Goal: Task Accomplishment & Management: Use online tool/utility

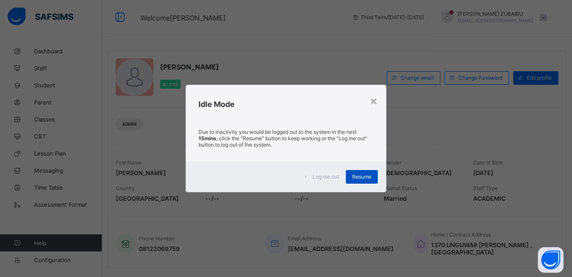
click at [367, 175] on span "Resume" at bounding box center [361, 176] width 19 height 6
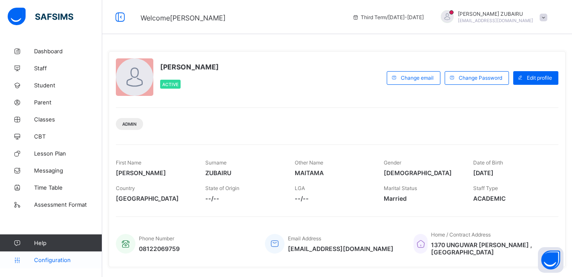
click at [48, 257] on span "Configuration" at bounding box center [68, 259] width 68 height 7
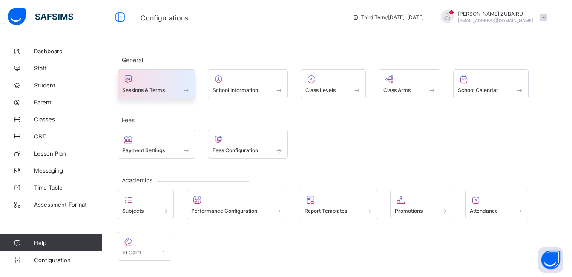
click at [165, 90] on span "Sessions & Terms" at bounding box center [143, 90] width 43 height 6
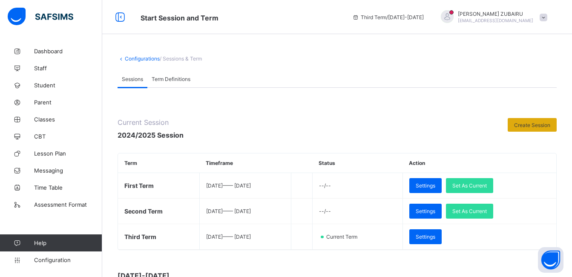
click at [538, 127] on span "Create Session" at bounding box center [532, 125] width 36 height 6
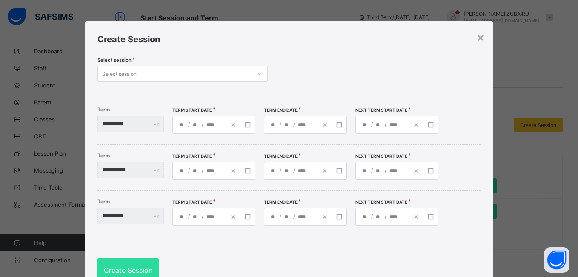
click at [258, 73] on icon at bounding box center [259, 73] width 5 height 9
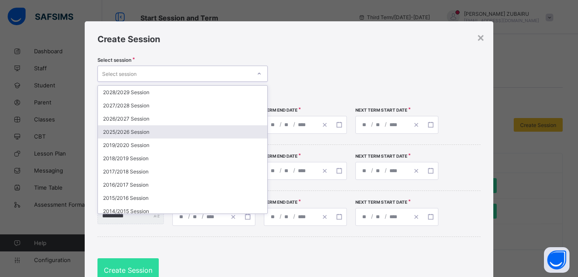
click at [167, 132] on div "2025/2026 Session" at bounding box center [182, 131] width 169 height 13
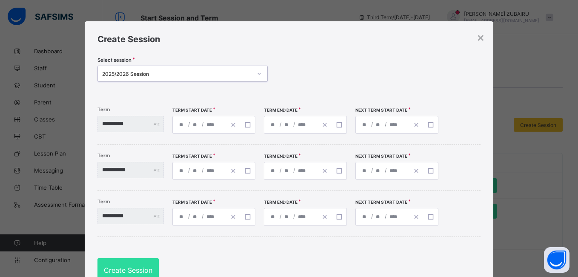
click at [195, 126] on div "/ /" at bounding box center [213, 125] width 83 height 18
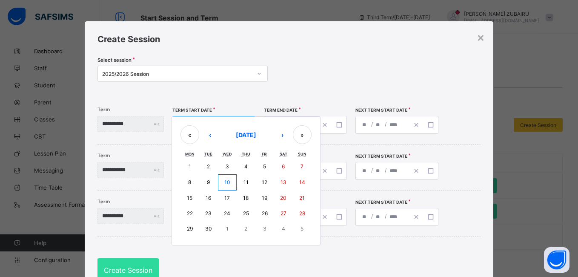
click at [199, 181] on button "8" at bounding box center [189, 182] width 19 height 16
type input "**********"
type input "*"
type input "****"
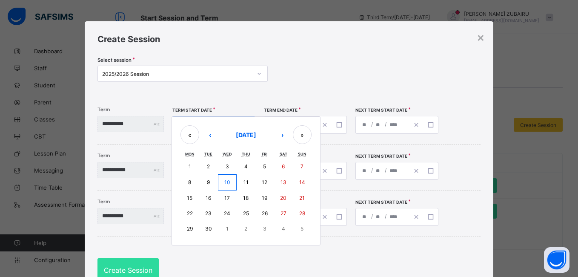
type input "**********"
type input "**"
type input "*"
type input "****"
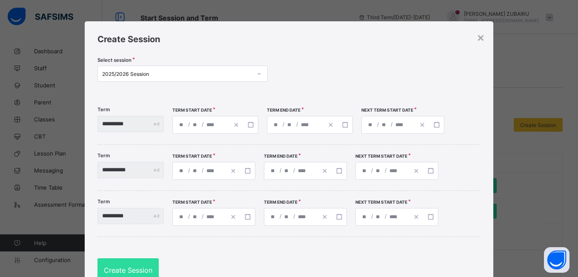
click at [205, 125] on div "**********" at bounding box center [201, 124] width 56 height 17
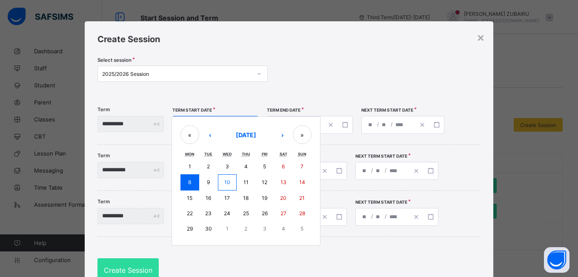
click at [199, 180] on button "8" at bounding box center [189, 182] width 19 height 16
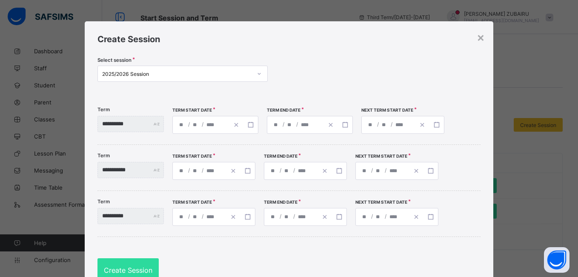
click at [287, 125] on div "**********" at bounding box center [310, 125] width 86 height 18
click at [265, 187] on div "**********" at bounding box center [288, 168] width 383 height 46
click at [118, 271] on span "Create Session" at bounding box center [128, 270] width 49 height 9
click at [105, 267] on span "Create Session" at bounding box center [128, 270] width 49 height 9
click at [332, 124] on line "button" at bounding box center [330, 124] width 3 height 3
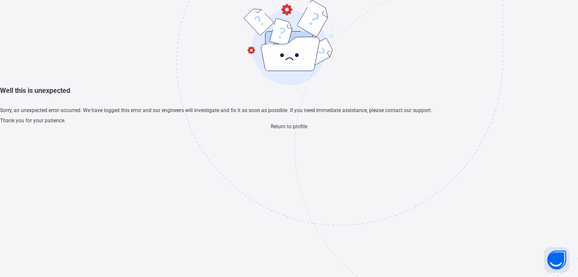
click at [274, 129] on span "Return to profile" at bounding box center [289, 126] width 37 height 6
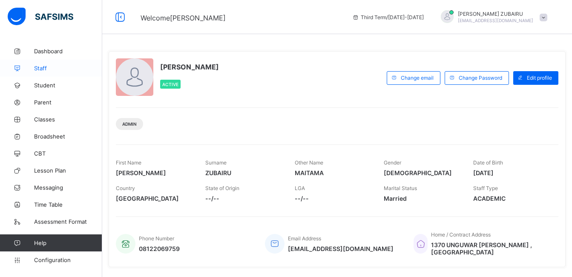
click at [37, 66] on span "Staff" at bounding box center [68, 68] width 68 height 7
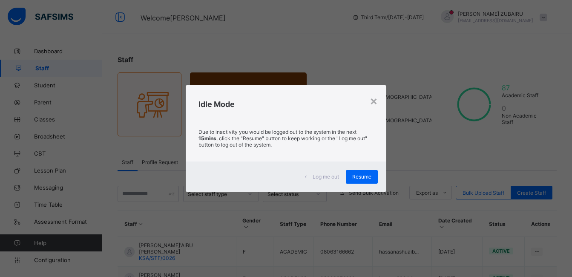
drag, startPoint x: 289, startPoint y: 132, endPoint x: 368, endPoint y: 46, distance: 116.6
click at [368, 46] on div "× Idle Mode Due to inactivity you would be logged out to the system in the next…" at bounding box center [286, 138] width 572 height 277
click at [376, 100] on div "×" at bounding box center [374, 100] width 8 height 14
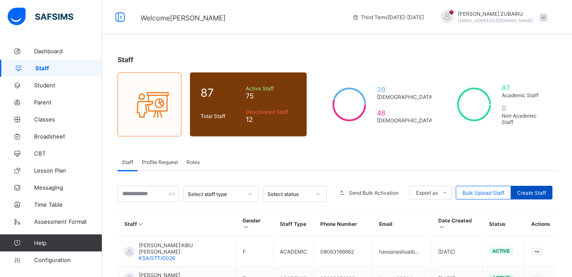
click at [536, 191] on span "Create Staff" at bounding box center [531, 192] width 29 height 6
click at [531, 191] on span "Create Staff" at bounding box center [531, 192] width 29 height 6
click at [543, 192] on span "Create Staff" at bounding box center [531, 192] width 29 height 6
select select "**"
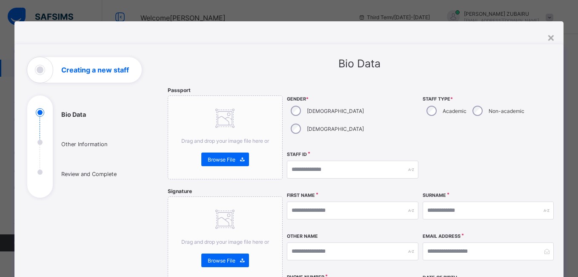
click at [434, 108] on div "Academic" at bounding box center [446, 111] width 46 height 18
click at [304, 201] on input "text" at bounding box center [353, 210] width 132 height 18
click at [318, 201] on input "text" at bounding box center [353, 210] width 132 height 18
type input "******"
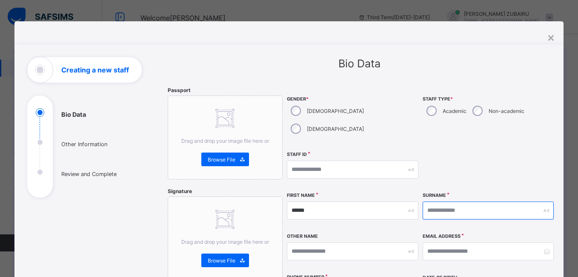
click at [454, 201] on input "text" at bounding box center [489, 210] width 132 height 18
type input "*****"
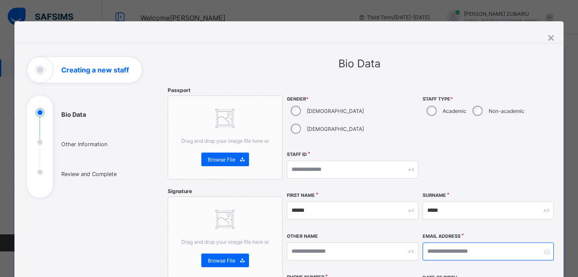
click at [457, 242] on input "email" at bounding box center [489, 251] width 132 height 18
type input "**********"
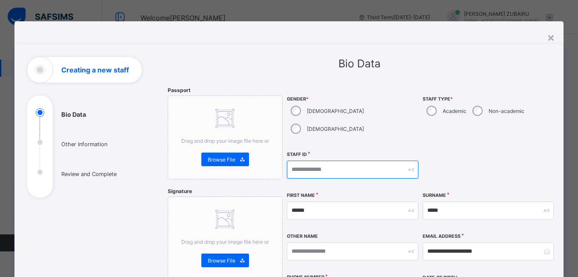
click at [355, 160] on input "text" at bounding box center [353, 169] width 132 height 18
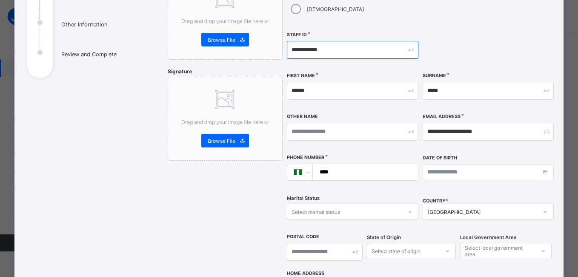
scroll to position [128, 0]
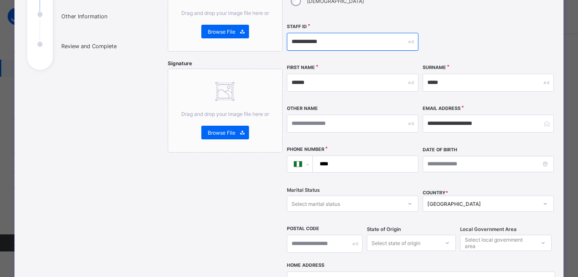
type input "**********"
click at [349, 156] on input "****" at bounding box center [364, 164] width 98 height 16
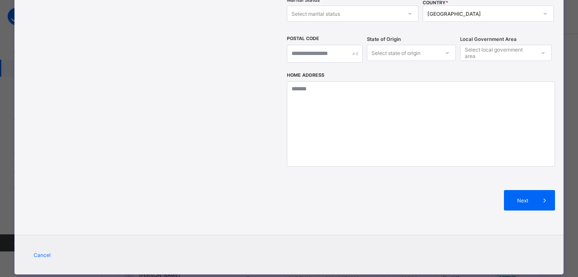
scroll to position [319, 0]
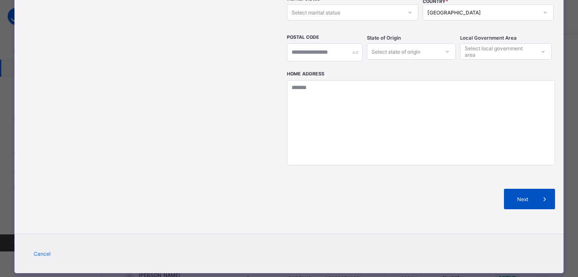
type input "**********"
click at [521, 196] on span "Next" at bounding box center [522, 199] width 24 height 6
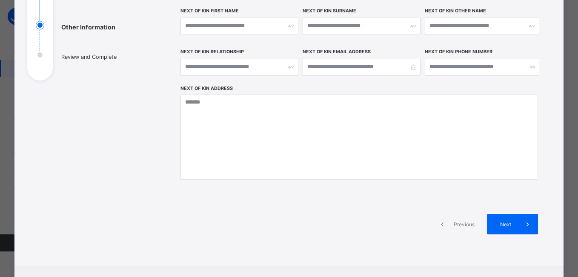
scroll to position [167, 0]
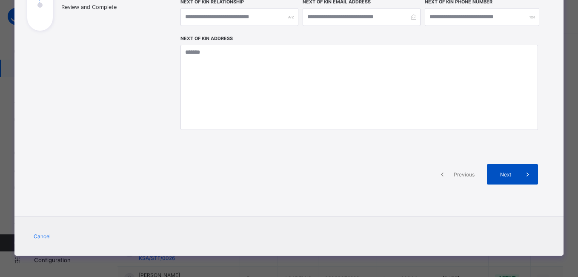
click at [507, 174] on span "Next" at bounding box center [505, 174] width 24 height 6
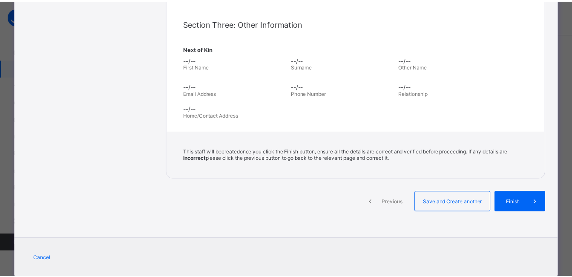
scroll to position [286, 0]
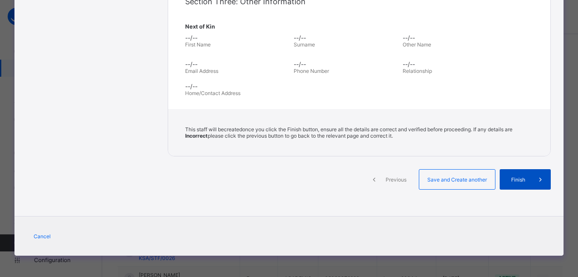
click at [507, 181] on span "Finish" at bounding box center [518, 179] width 24 height 6
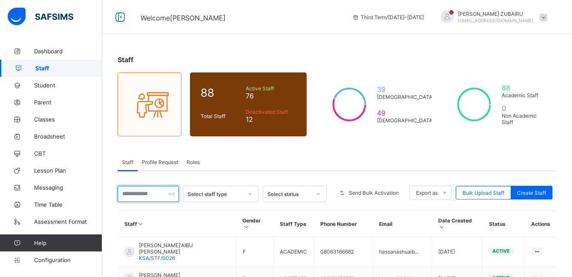
click at [140, 196] on input "text" at bounding box center [147, 194] width 61 height 16
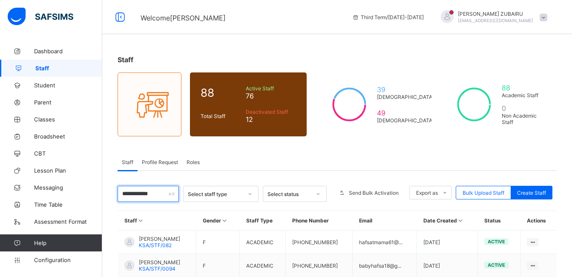
type input "**********"
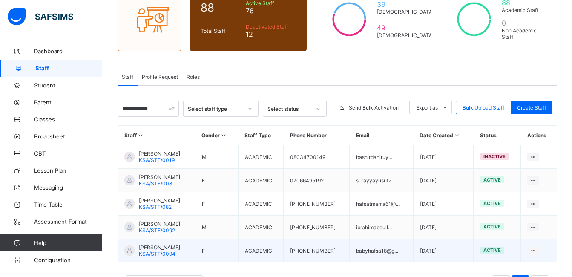
click at [175, 247] on span "[PERSON_NAME]" at bounding box center [159, 247] width 41 height 6
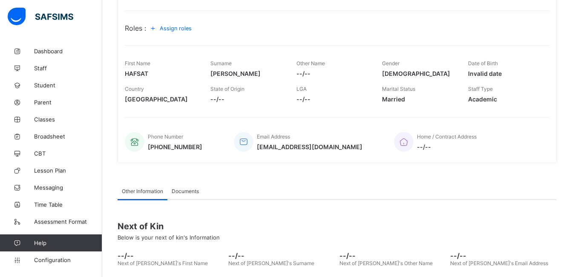
scroll to position [85, 0]
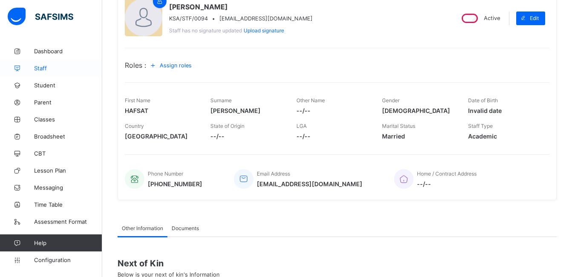
click at [39, 65] on span "Staff" at bounding box center [68, 68] width 68 height 7
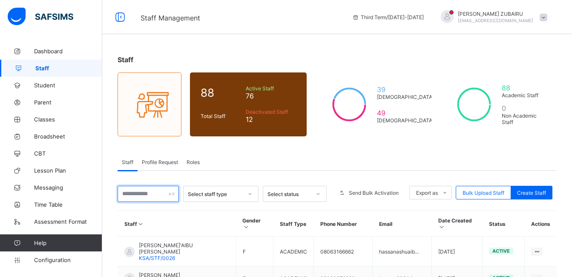
click at [149, 198] on input "text" at bounding box center [147, 194] width 61 height 16
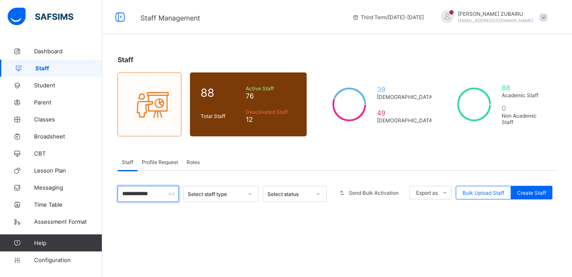
click at [169, 194] on input "**********" at bounding box center [147, 194] width 61 height 16
type input "**********"
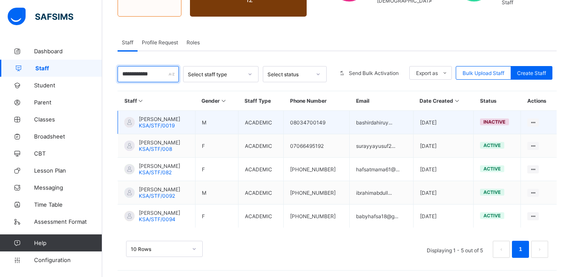
scroll to position [122, 0]
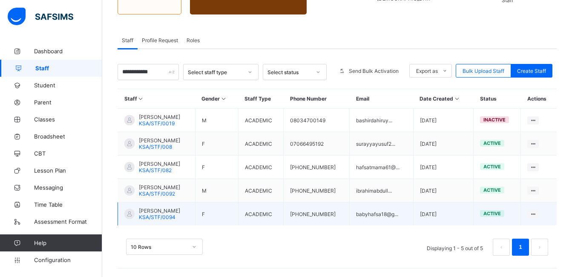
click at [156, 214] on span "KSA/STF/0094" at bounding box center [157, 217] width 37 height 6
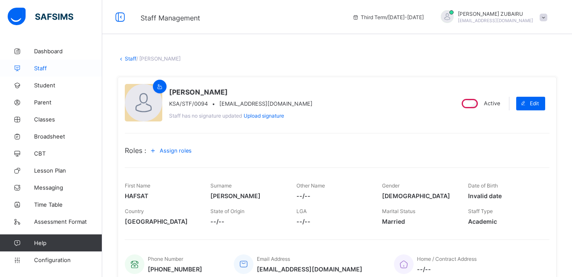
click at [44, 68] on span "Staff" at bounding box center [68, 68] width 68 height 7
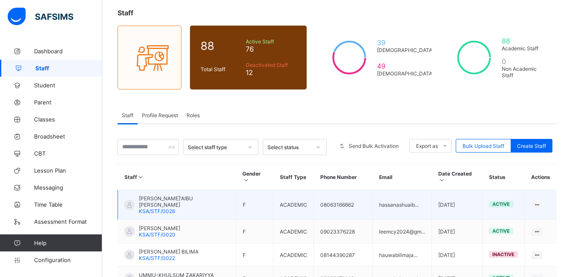
scroll to position [85, 0]
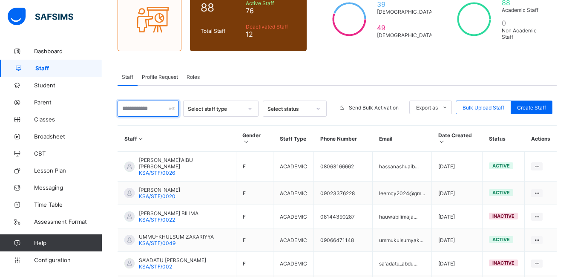
click at [161, 105] on input "text" at bounding box center [147, 108] width 61 height 16
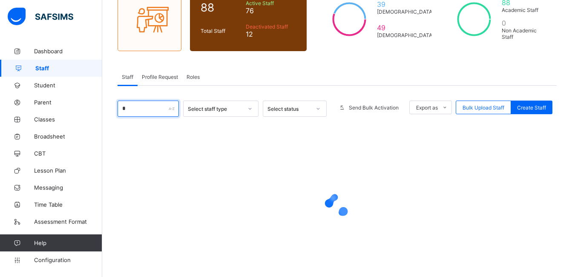
type input "*"
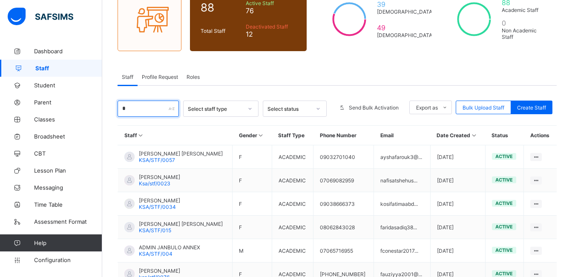
click at [140, 111] on input "*" at bounding box center [147, 108] width 61 height 16
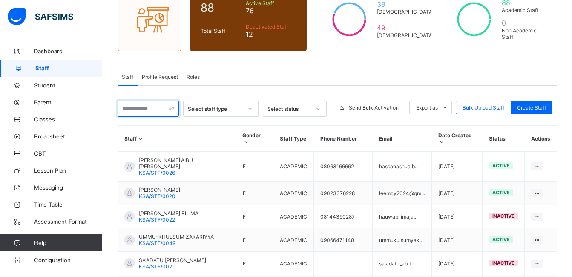
click at [141, 110] on input "text" at bounding box center [147, 108] width 61 height 16
click at [279, 70] on div "Staff Profile Request Roles" at bounding box center [336, 76] width 439 height 17
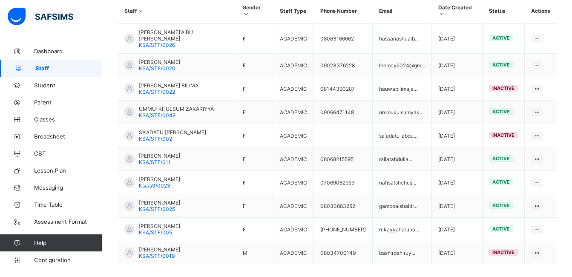
scroll to position [43, 0]
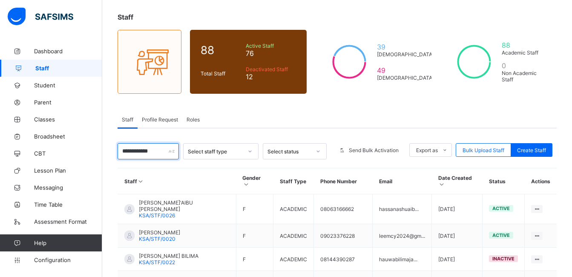
click at [170, 151] on input "**********" at bounding box center [147, 151] width 61 height 16
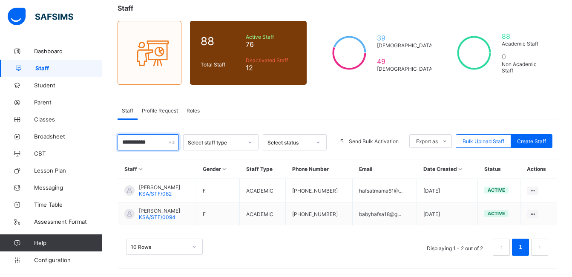
scroll to position [52, 0]
type input "**********"
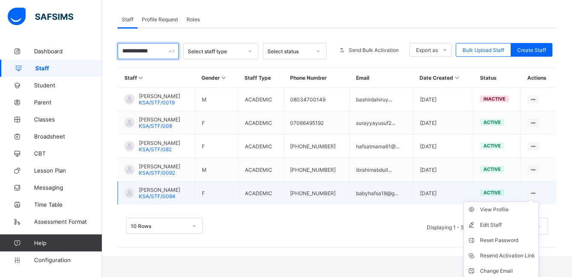
scroll to position [154, 0]
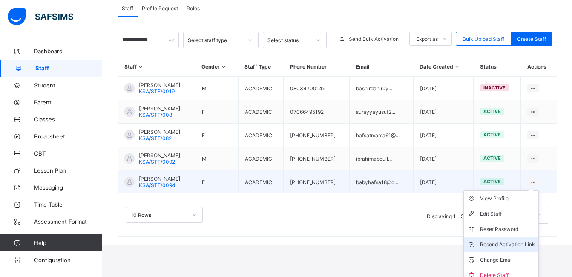
click at [523, 244] on div "Resend Activation Link" at bounding box center [507, 244] width 55 height 9
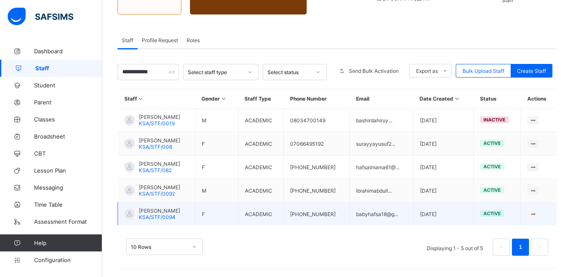
scroll to position [122, 0]
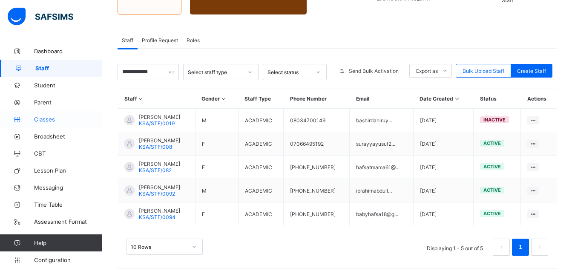
click at [38, 117] on span "Classes" at bounding box center [68, 119] width 68 height 7
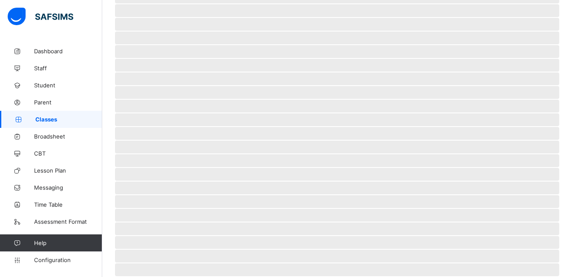
click at [44, 122] on span "Classes" at bounding box center [68, 119] width 67 height 7
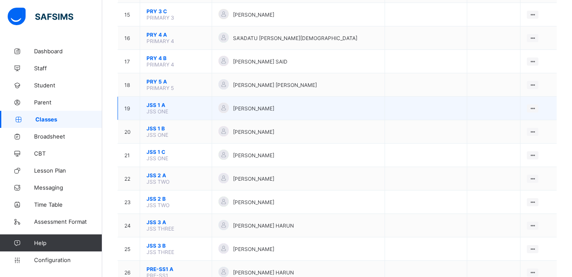
scroll to position [426, 0]
click at [164, 105] on span "JSS 1 A" at bounding box center [175, 104] width 59 height 6
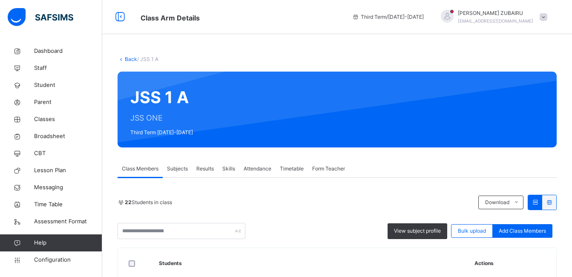
click at [181, 169] on span "Subjects" at bounding box center [177, 169] width 21 height 8
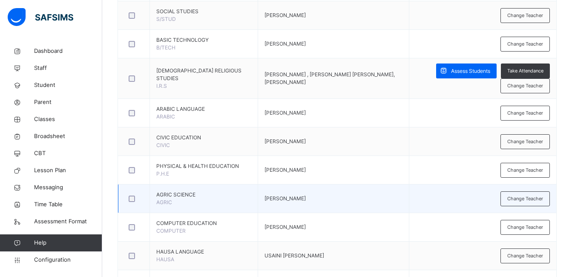
scroll to position [289, 0]
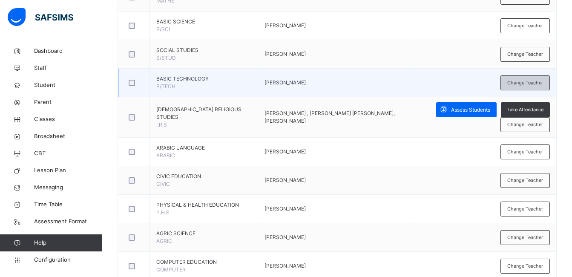
click at [516, 80] on span "Change Teacher" at bounding box center [525, 82] width 36 height 7
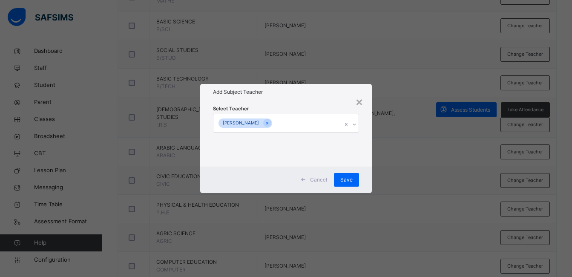
click at [269, 122] on icon at bounding box center [267, 123] width 5 height 6
click at [302, 123] on div "Select subject teacher's name" at bounding box center [280, 123] width 131 height 18
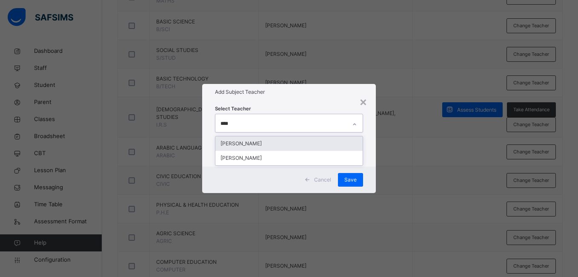
type input "*****"
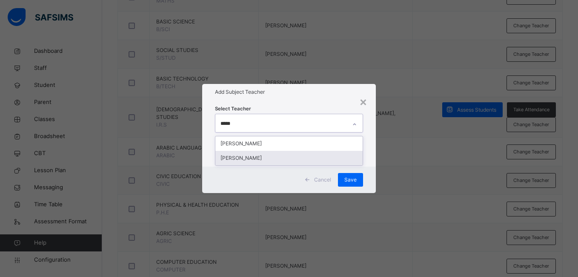
click at [277, 161] on div "[PERSON_NAME]" at bounding box center [288, 158] width 147 height 14
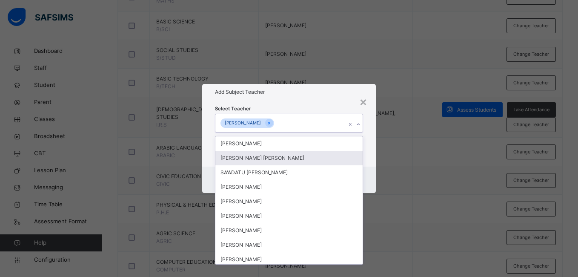
click at [374, 159] on div "Select Teacher option [PERSON_NAME] , selected. option [PERSON_NAME] [PERSON_NA…" at bounding box center [288, 133] width 173 height 66
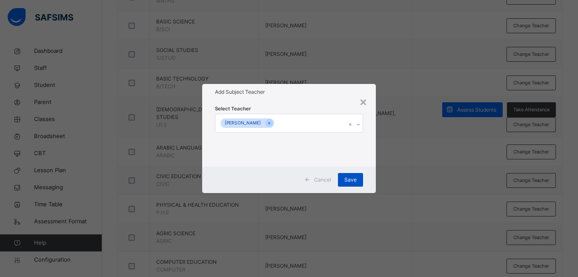
click at [347, 178] on span "Save" at bounding box center [350, 180] width 12 height 8
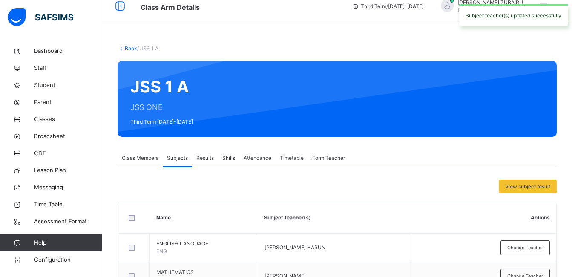
scroll to position [0, 0]
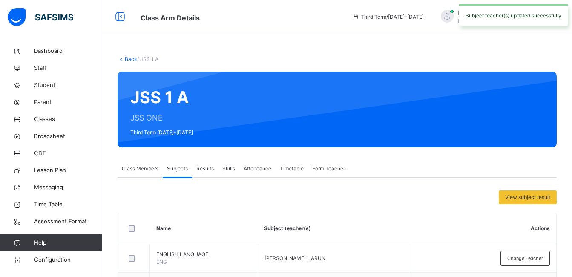
click at [127, 57] on link "Back" at bounding box center [131, 59] width 12 height 6
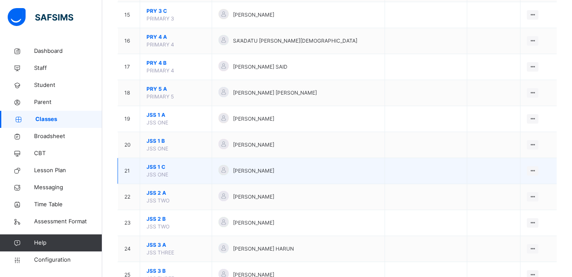
scroll to position [468, 0]
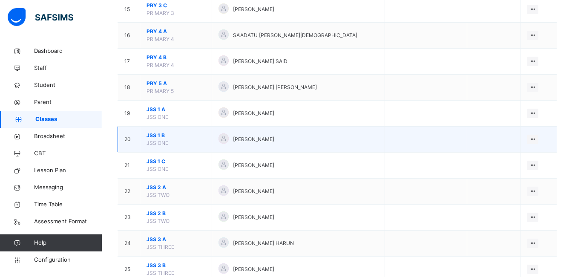
click at [155, 136] on span "JSS 1 B" at bounding box center [175, 136] width 59 height 8
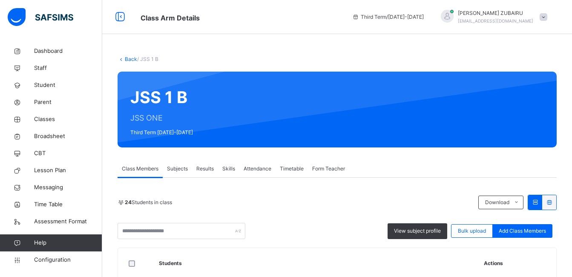
click at [172, 167] on span "Subjects" at bounding box center [177, 169] width 21 height 8
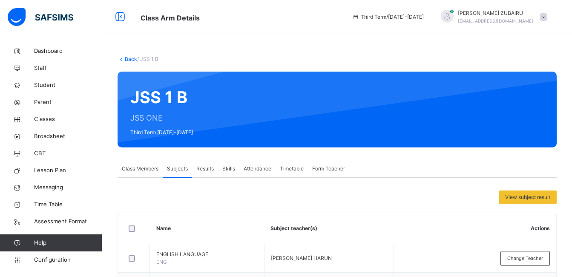
scroll to position [128, 0]
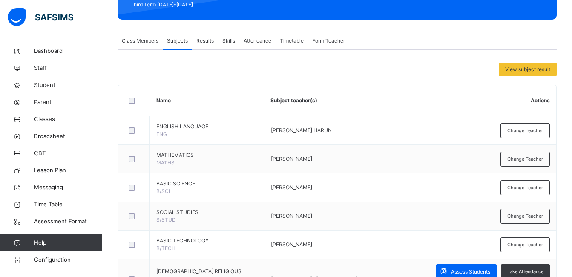
click at [519, 241] on span "Change Teacher" at bounding box center [525, 244] width 36 height 7
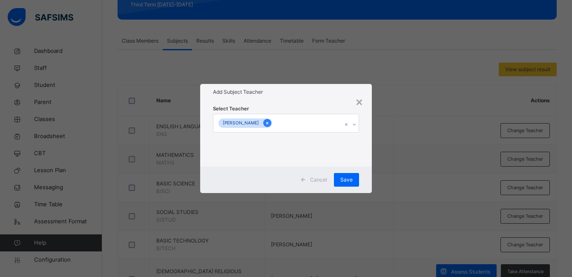
click at [269, 122] on icon at bounding box center [267, 123] width 5 height 6
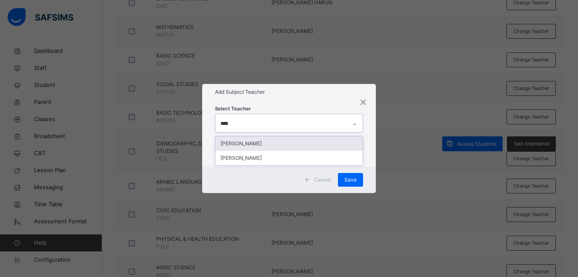
type input "*****"
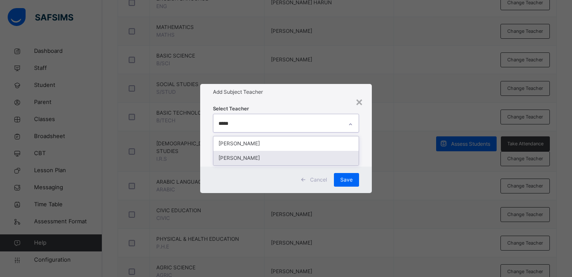
click at [264, 156] on div "[PERSON_NAME]" at bounding box center [285, 158] width 145 height 14
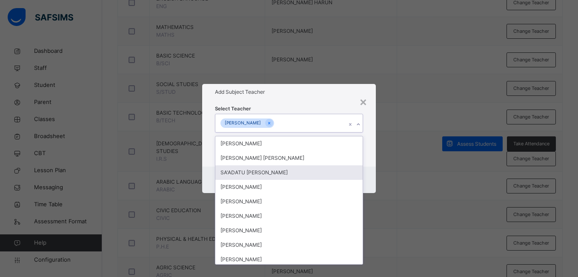
click at [371, 173] on div "Cancel Save" at bounding box center [288, 179] width 173 height 26
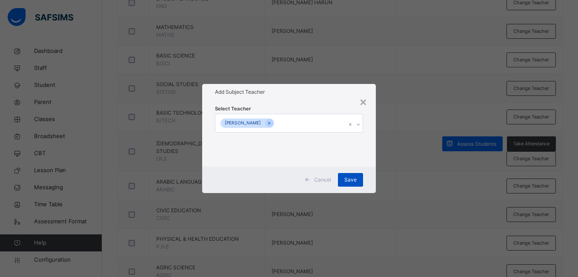
click at [348, 179] on span "Save" at bounding box center [350, 180] width 12 height 8
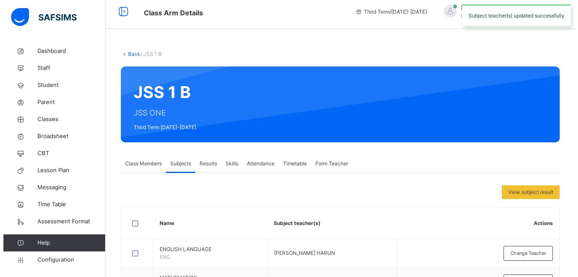
scroll to position [0, 0]
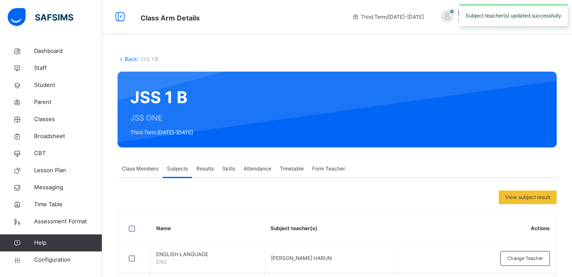
click at [130, 58] on link "Back" at bounding box center [131, 59] width 12 height 6
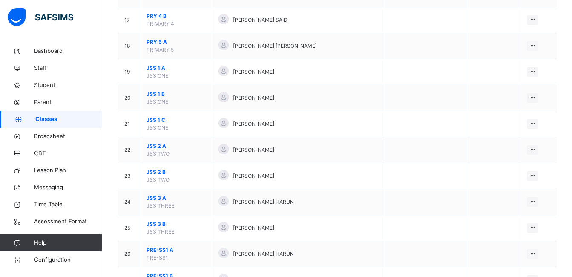
scroll to position [511, 0]
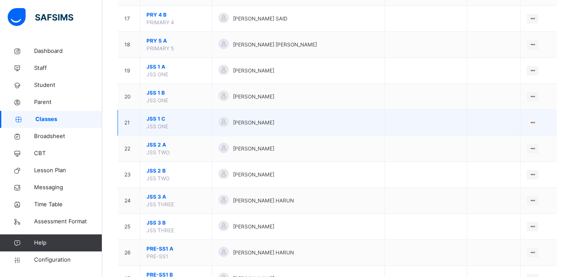
click at [166, 120] on span "JSS 1 C" at bounding box center [175, 119] width 59 height 8
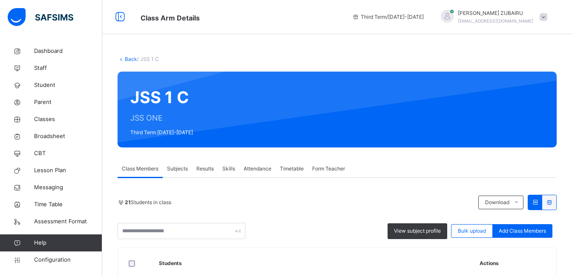
click at [175, 168] on span "Subjects" at bounding box center [177, 169] width 21 height 8
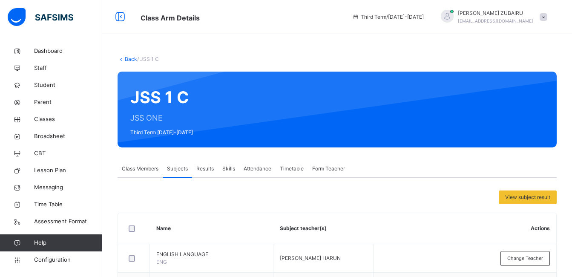
scroll to position [7, 0]
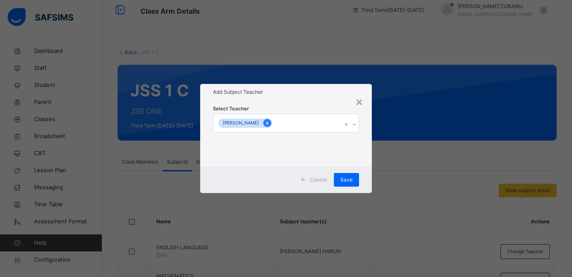
scroll to position [298, 0]
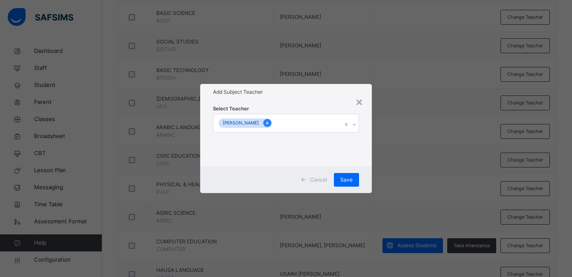
click at [269, 122] on icon at bounding box center [267, 123] width 5 height 6
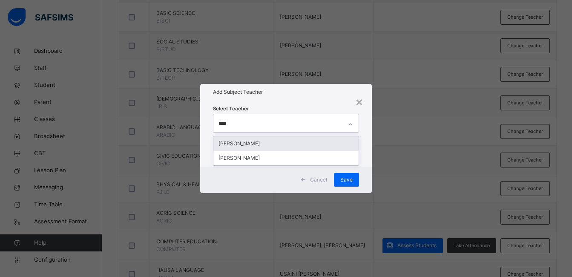
type input "*****"
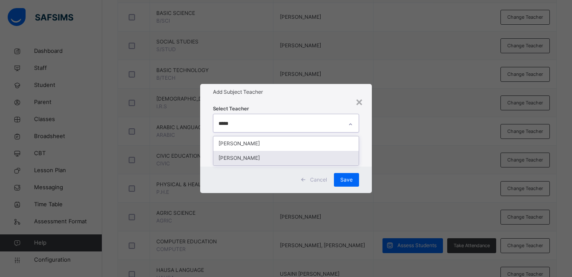
click at [277, 160] on div "[PERSON_NAME]" at bounding box center [285, 158] width 145 height 14
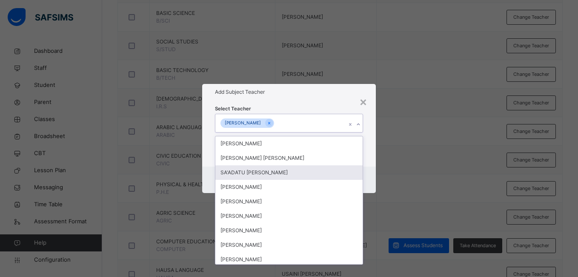
click at [368, 164] on div "Select Teacher option [PERSON_NAME] , selected. option SA'ADATU [PERSON_NAME] f…" at bounding box center [288, 133] width 173 height 66
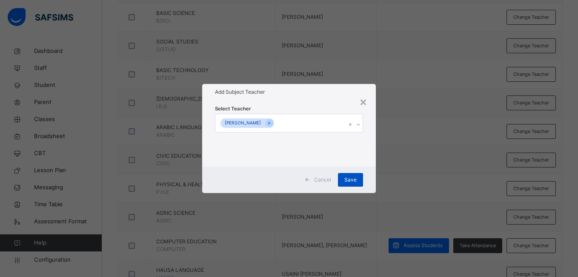
click at [357, 180] on div "Save" at bounding box center [350, 180] width 25 height 14
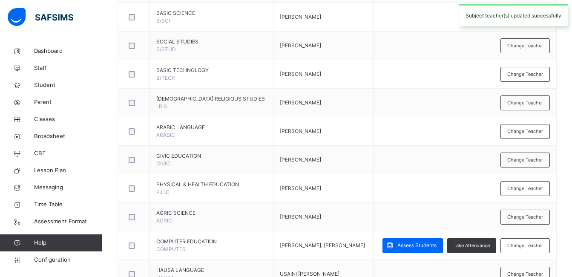
scroll to position [0, 0]
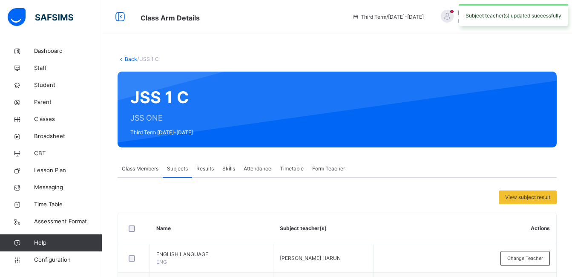
click at [125, 57] on link "Back" at bounding box center [131, 59] width 12 height 6
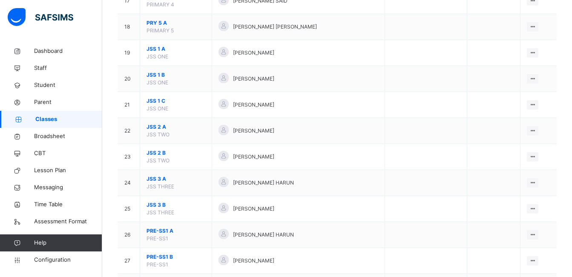
scroll to position [553, 0]
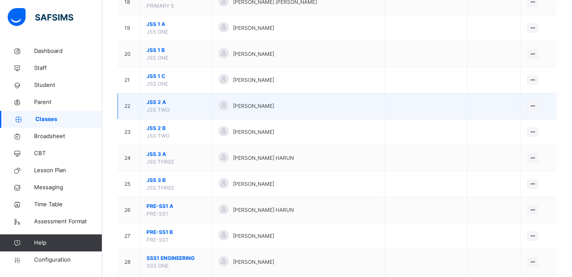
click at [155, 102] on span "JSS 2 A" at bounding box center [175, 102] width 59 height 8
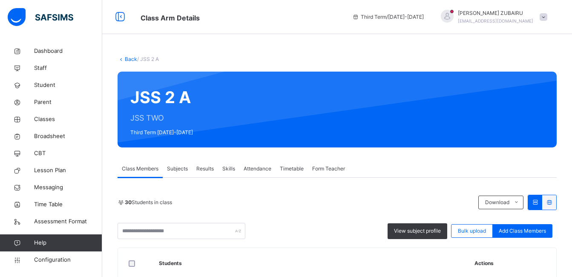
click at [178, 170] on span "Subjects" at bounding box center [177, 169] width 21 height 8
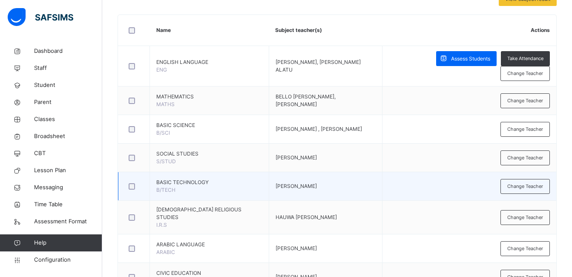
scroll to position [213, 0]
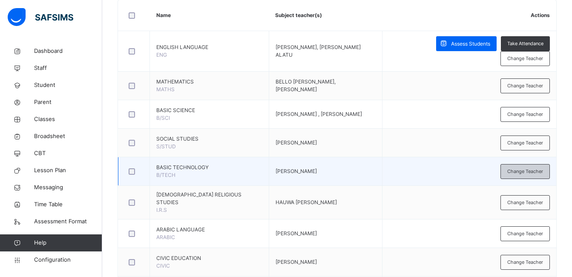
click at [521, 171] on span "Change Teacher" at bounding box center [525, 171] width 36 height 7
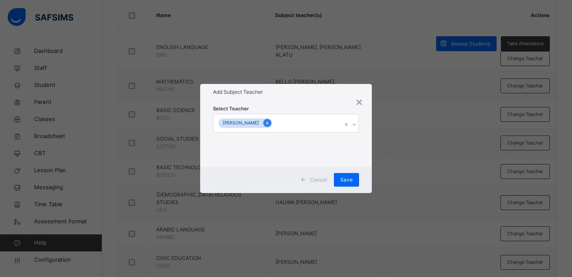
click at [268, 122] on icon at bounding box center [267, 123] width 5 height 6
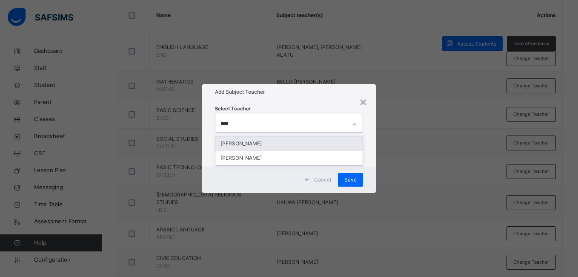
type input "*****"
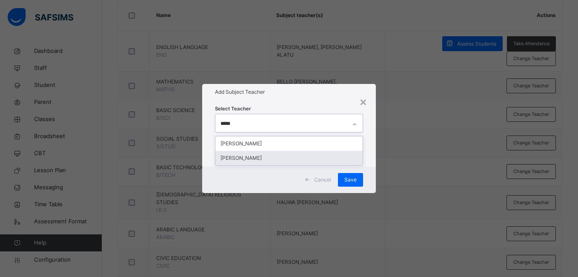
click at [268, 159] on div "[PERSON_NAME]" at bounding box center [288, 158] width 147 height 14
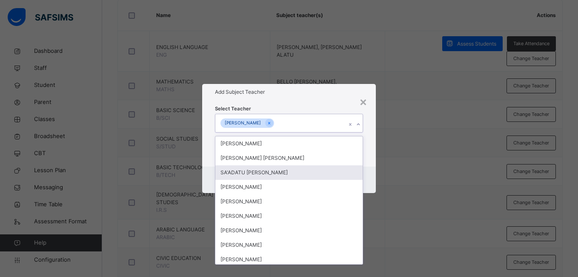
click at [370, 161] on div "Select Teacher option [PERSON_NAME] , selected. option SA'ADATU [PERSON_NAME] f…" at bounding box center [288, 133] width 173 height 66
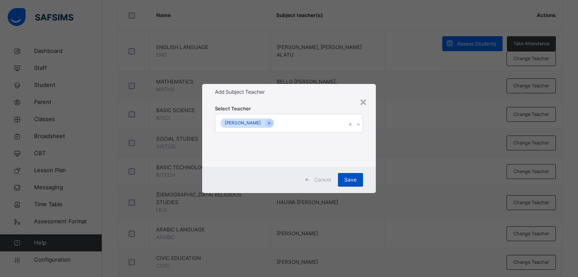
click at [348, 179] on span "Save" at bounding box center [350, 180] width 12 height 8
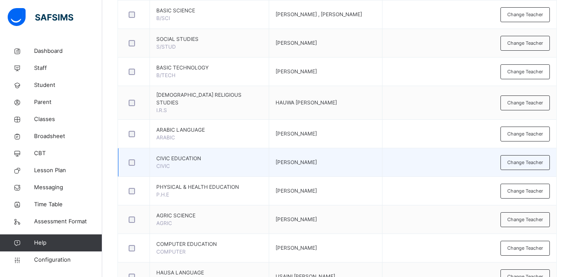
scroll to position [341, 0]
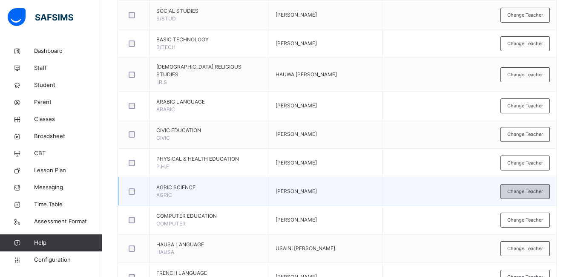
click at [527, 188] on span "Change Teacher" at bounding box center [525, 191] width 36 height 7
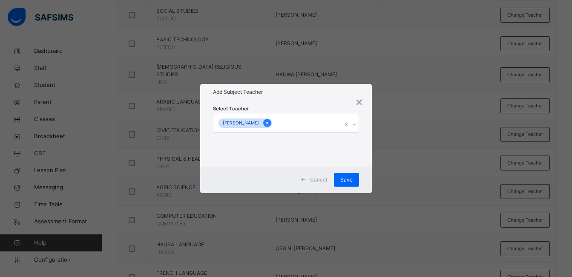
click at [269, 123] on icon at bounding box center [267, 123] width 5 height 6
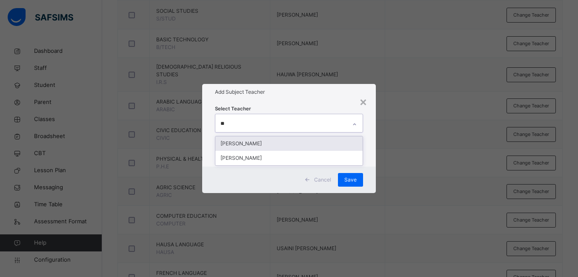
type input "*"
type input "*****"
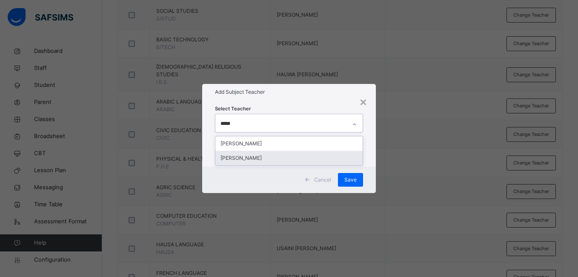
click at [255, 156] on div "[PERSON_NAME]" at bounding box center [288, 158] width 147 height 14
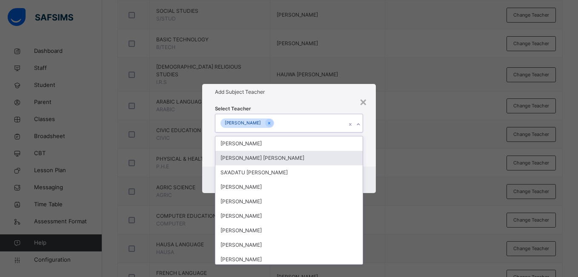
click at [377, 158] on div "× Add Subject Teacher Select Teacher option [PERSON_NAME] , selected. option [P…" at bounding box center [289, 138] width 578 height 277
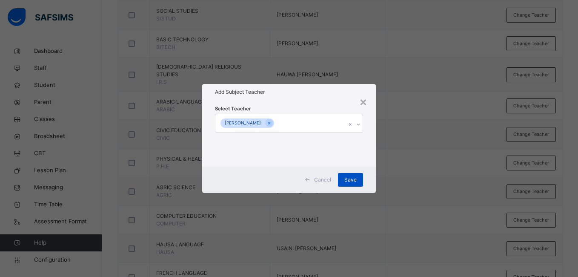
click at [345, 178] on span "Save" at bounding box center [350, 180] width 12 height 8
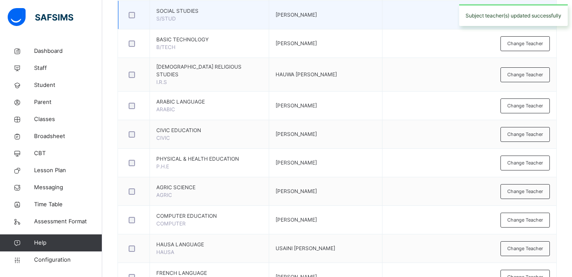
scroll to position [43, 0]
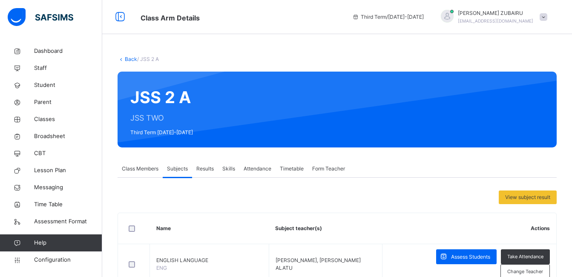
click at [128, 57] on link "Back" at bounding box center [131, 59] width 12 height 6
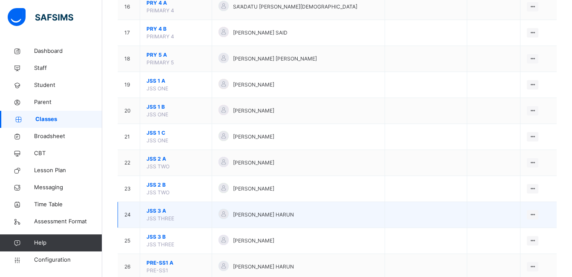
scroll to position [516, 0]
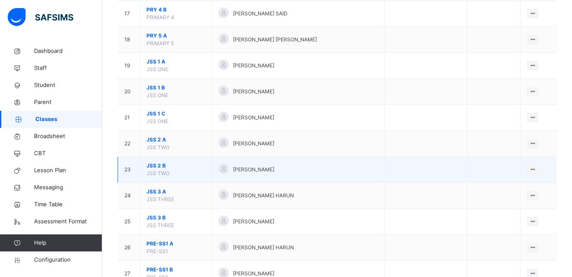
click at [159, 166] on span "JSS 2 B" at bounding box center [175, 166] width 59 height 8
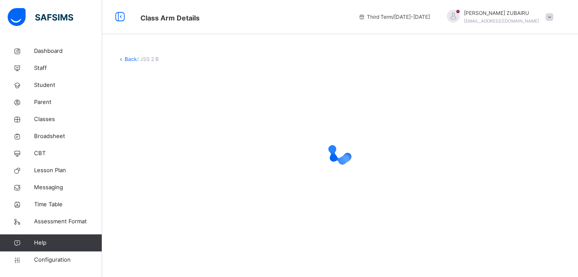
click at [122, 59] on icon at bounding box center [120, 59] width 7 height 6
click at [127, 59] on link "Back" at bounding box center [131, 59] width 12 height 6
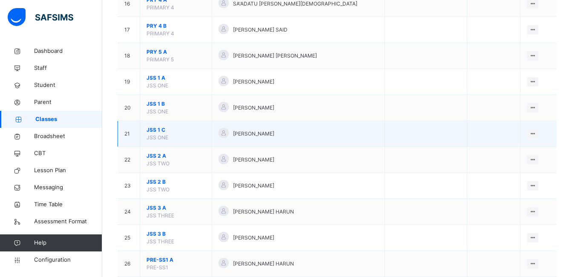
scroll to position [511, 0]
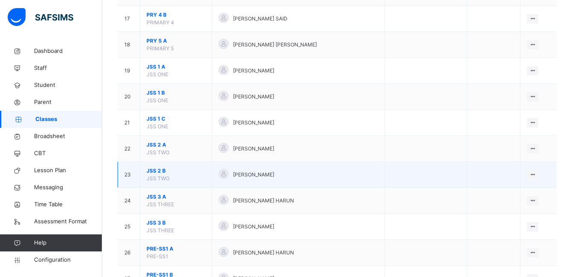
click at [128, 175] on td "23" at bounding box center [129, 175] width 22 height 26
click at [157, 171] on span "JSS 2 B" at bounding box center [175, 171] width 59 height 8
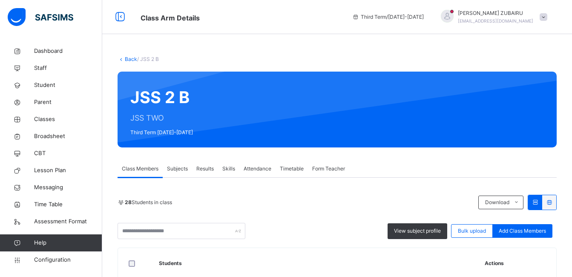
click at [175, 168] on span "Subjects" at bounding box center [177, 169] width 21 height 8
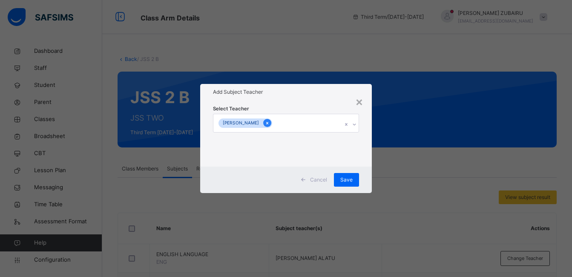
click at [267, 122] on icon at bounding box center [267, 123] width 5 height 6
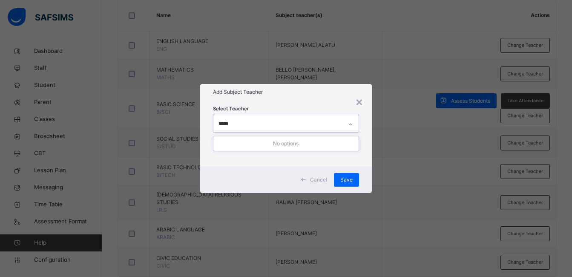
type input "****"
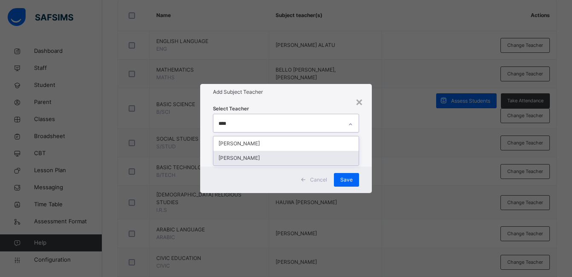
click at [260, 158] on div "[PERSON_NAME]" at bounding box center [285, 158] width 145 height 14
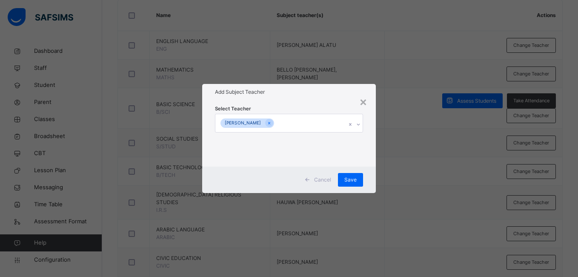
click at [370, 151] on div "Select Teacher [PERSON_NAME]" at bounding box center [288, 133] width 173 height 66
click at [350, 178] on span "Save" at bounding box center [350, 180] width 12 height 8
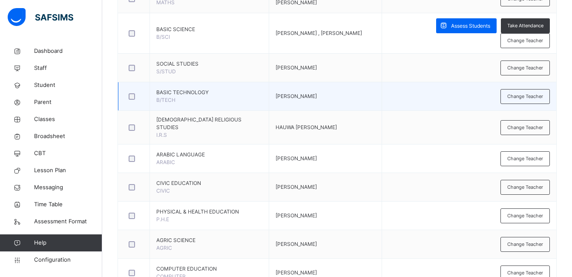
scroll to position [298, 0]
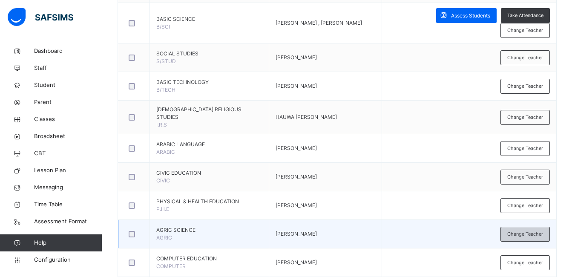
click at [522, 234] on span "Change Teacher" at bounding box center [525, 233] width 36 height 7
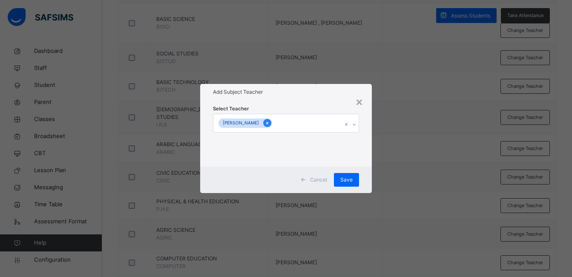
click at [269, 124] on icon at bounding box center [267, 123] width 5 height 6
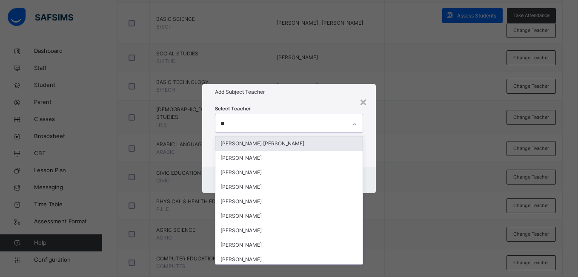
type input "***"
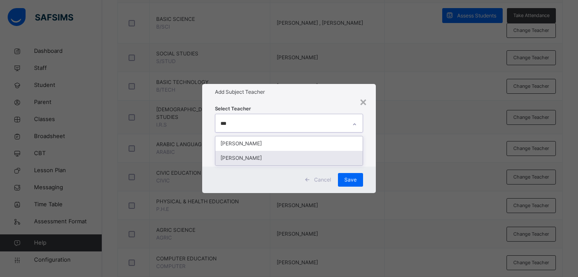
click at [260, 155] on div "[PERSON_NAME]" at bounding box center [288, 158] width 147 height 14
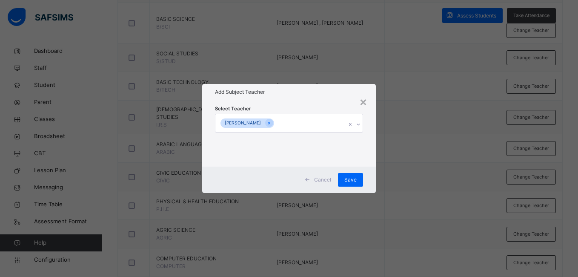
click at [366, 160] on div "Select Teacher [PERSON_NAME]" at bounding box center [288, 133] width 173 height 66
click at [351, 178] on span "Save" at bounding box center [350, 180] width 12 height 8
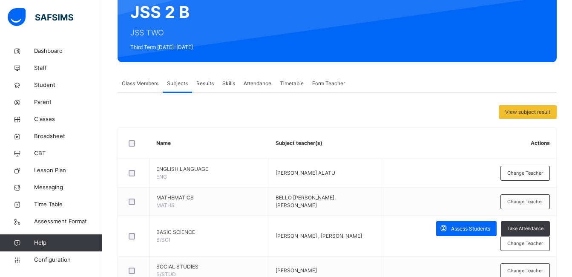
scroll to position [0, 0]
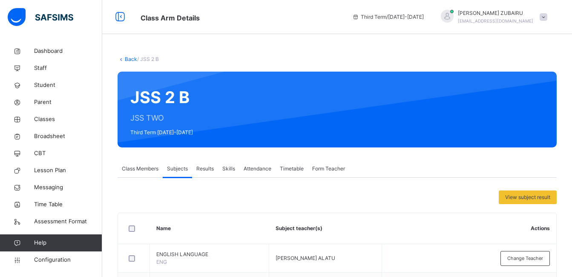
click at [128, 59] on link "Back" at bounding box center [131, 59] width 12 height 6
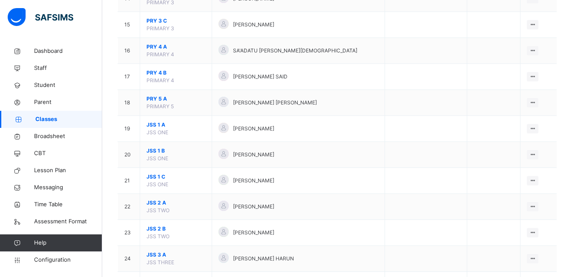
scroll to position [511, 0]
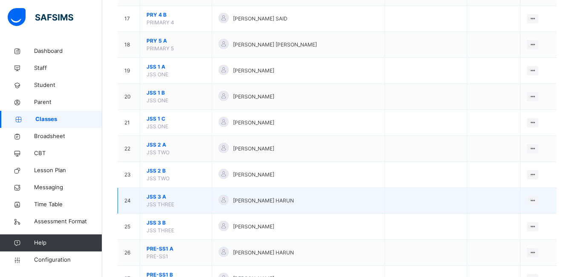
click at [154, 196] on span "JSS 3 A" at bounding box center [175, 197] width 59 height 8
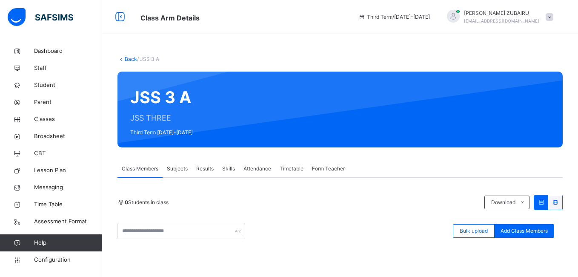
click at [179, 170] on span "Subjects" at bounding box center [177, 169] width 21 height 8
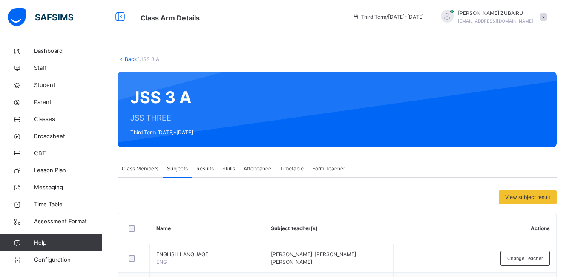
scroll to position [255, 0]
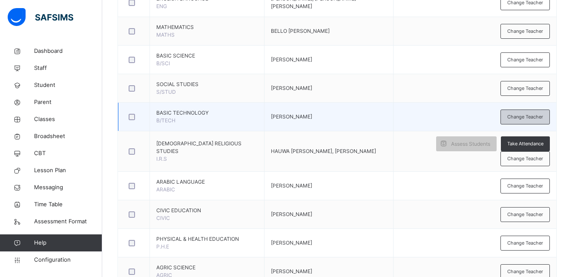
click at [524, 117] on span "Change Teacher" at bounding box center [525, 116] width 36 height 7
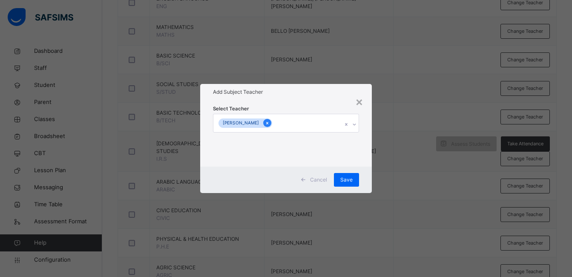
click at [265, 123] on icon at bounding box center [267, 123] width 5 height 6
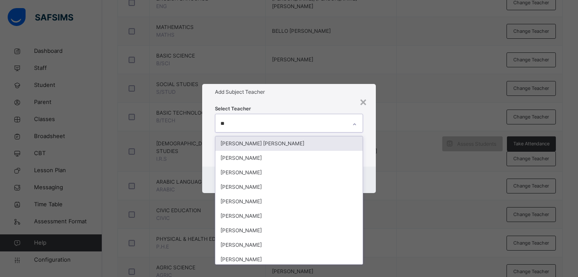
type input "***"
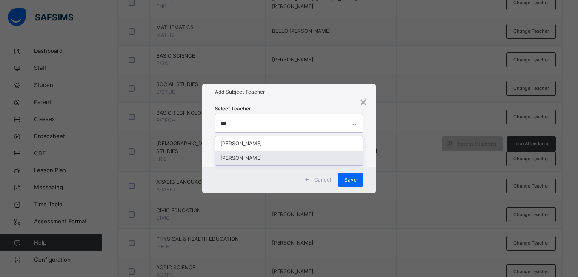
click at [267, 158] on div "[PERSON_NAME]" at bounding box center [288, 158] width 147 height 14
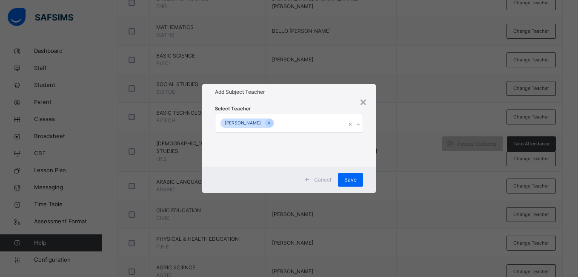
click at [371, 153] on div "Select Teacher [PERSON_NAME]" at bounding box center [288, 133] width 173 height 66
click at [354, 178] on span "Save" at bounding box center [350, 180] width 12 height 8
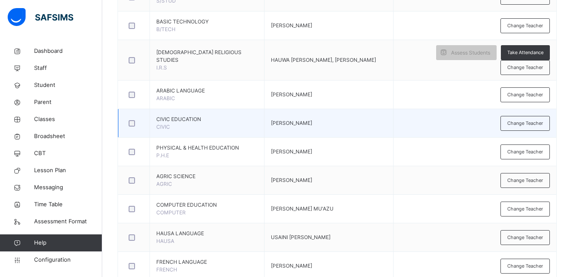
scroll to position [383, 0]
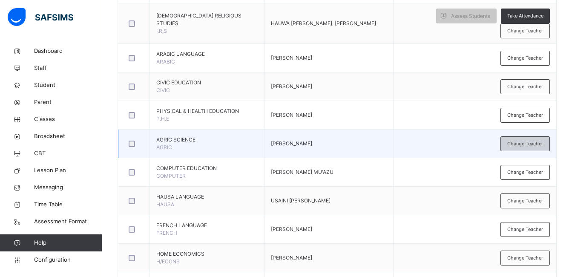
click at [513, 147] on span "Change Teacher" at bounding box center [525, 143] width 36 height 7
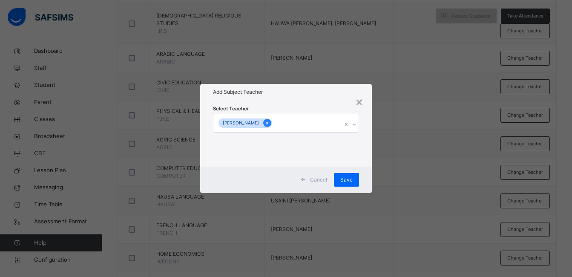
click at [267, 123] on icon at bounding box center [267, 123] width 2 height 3
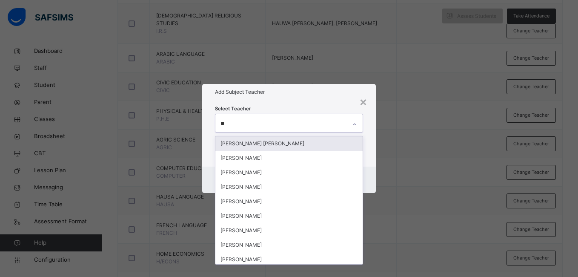
type input "***"
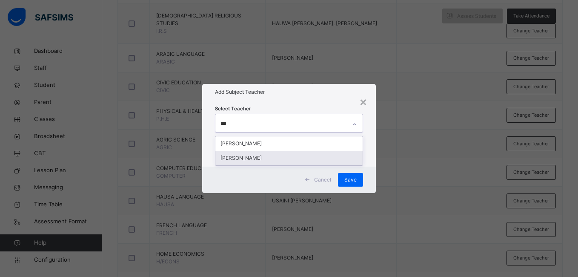
click at [264, 158] on div "[PERSON_NAME]" at bounding box center [288, 158] width 147 height 14
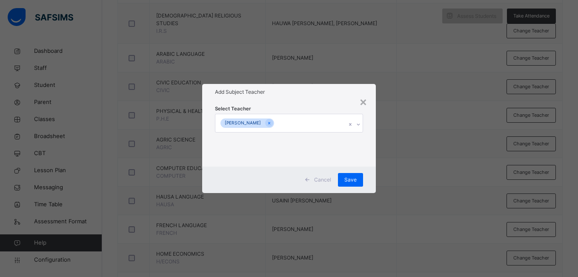
click at [370, 166] on div "Cancel Save" at bounding box center [288, 179] width 173 height 26
click at [349, 179] on span "Save" at bounding box center [350, 180] width 12 height 8
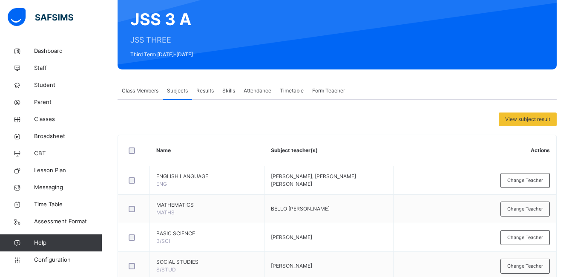
scroll to position [43, 0]
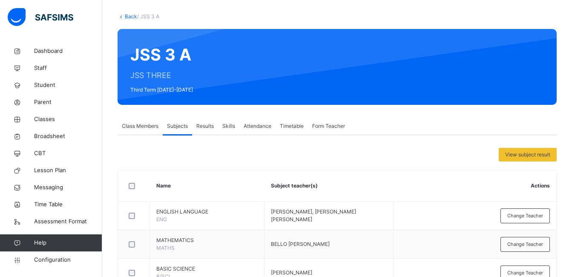
click at [127, 15] on link "Back" at bounding box center [131, 16] width 12 height 6
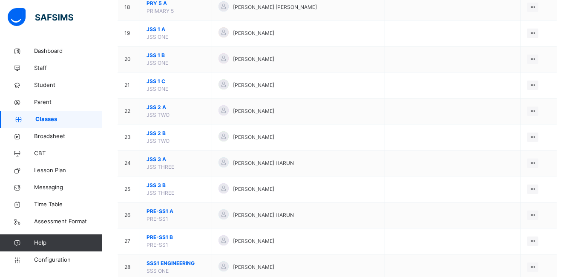
scroll to position [553, 0]
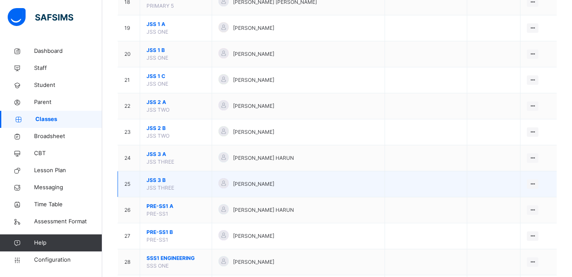
click at [153, 180] on span "JSS 3 B" at bounding box center [175, 180] width 59 height 8
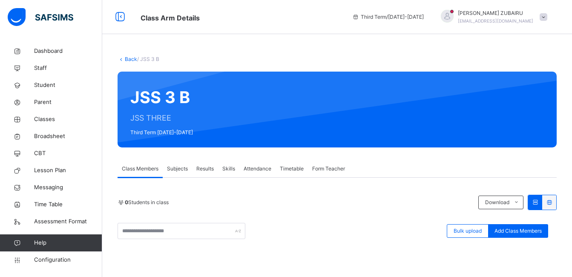
click at [178, 170] on span "Subjects" at bounding box center [177, 169] width 21 height 8
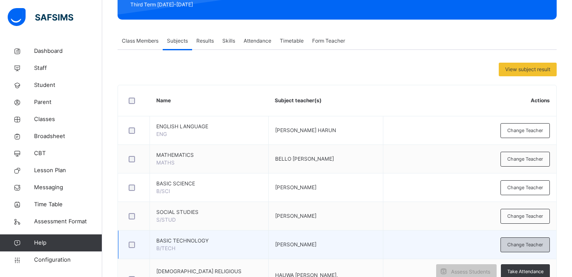
scroll to position [213, 0]
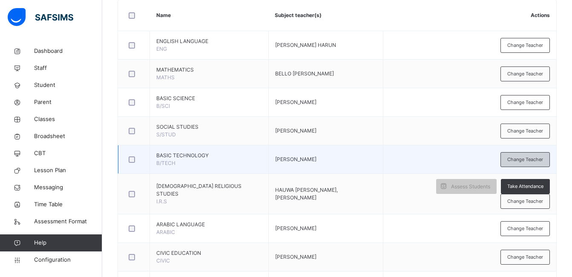
click at [526, 157] on span "Change Teacher" at bounding box center [525, 159] width 36 height 7
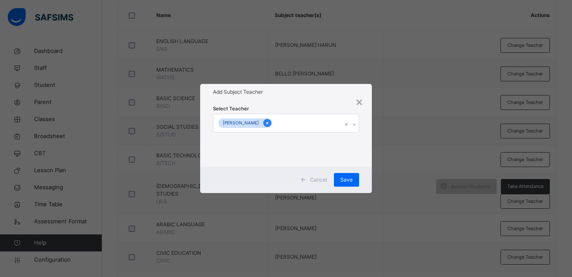
click at [265, 122] on icon at bounding box center [267, 123] width 5 height 6
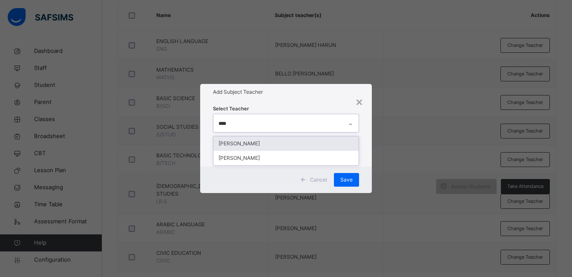
type input "*****"
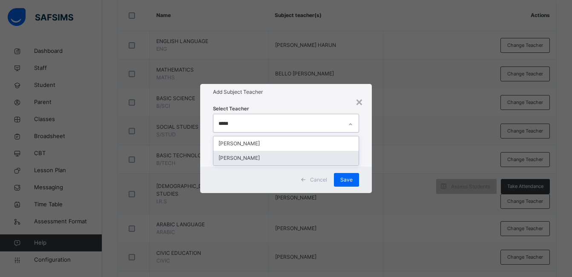
click at [264, 158] on div "[PERSON_NAME]" at bounding box center [285, 158] width 145 height 14
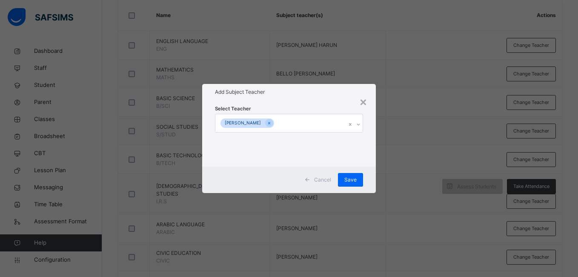
click at [370, 158] on div "Select Teacher [PERSON_NAME]" at bounding box center [288, 133] width 173 height 66
click at [344, 179] on div "Save" at bounding box center [350, 180] width 25 height 14
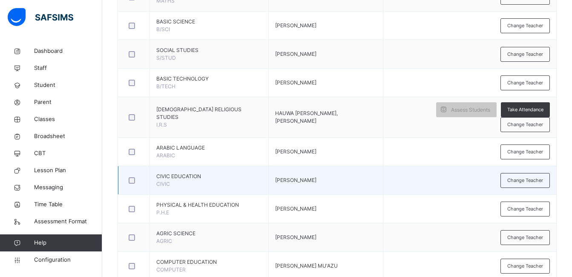
scroll to position [332, 0]
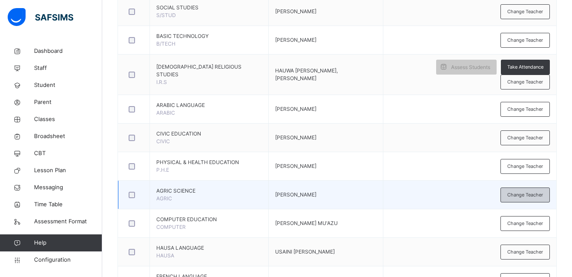
click at [524, 198] on span "Change Teacher" at bounding box center [525, 194] width 36 height 7
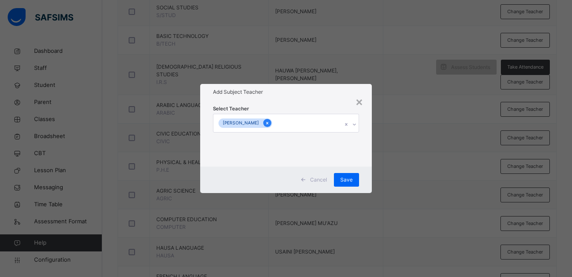
click at [267, 122] on icon at bounding box center [267, 123] width 2 height 3
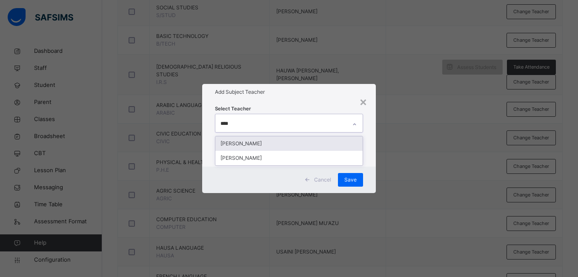
type input "*****"
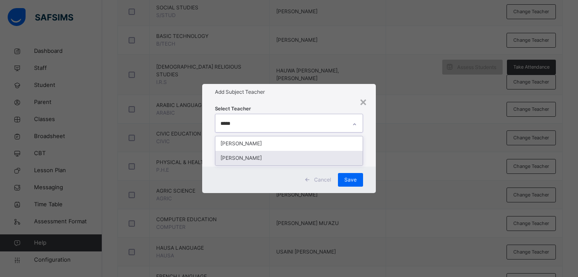
click at [266, 160] on div "[PERSON_NAME]" at bounding box center [288, 158] width 147 height 14
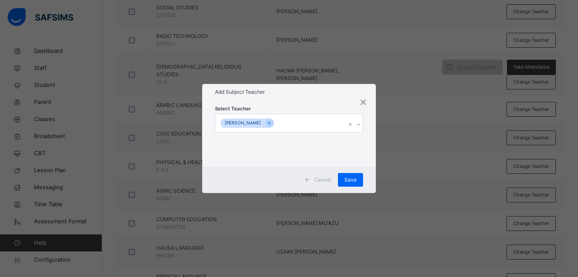
click at [371, 140] on div "Select Teacher [PERSON_NAME]" at bounding box center [288, 133] width 173 height 66
click at [352, 182] on span "Save" at bounding box center [350, 180] width 12 height 8
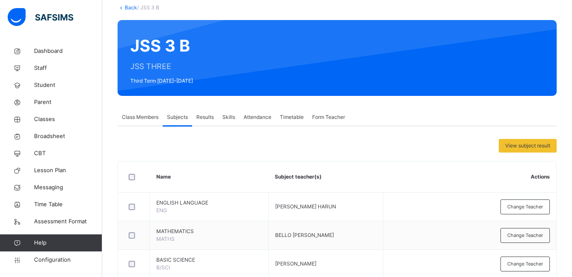
scroll to position [0, 0]
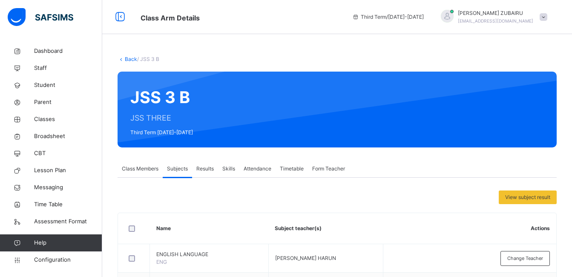
click at [130, 60] on link "Back" at bounding box center [131, 59] width 12 height 6
